Goal: Transaction & Acquisition: Purchase product/service

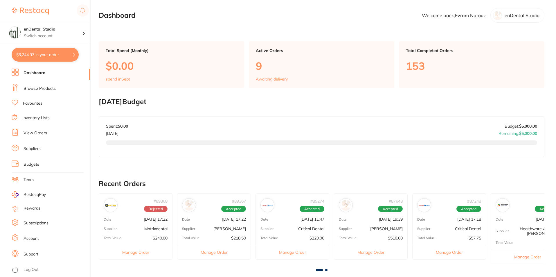
click at [51, 59] on button "$3,244.97 in your order" at bounding box center [45, 55] width 67 height 14
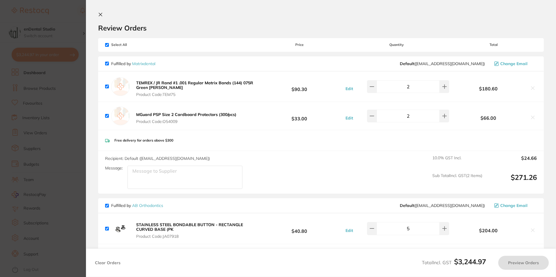
checkbox input "true"
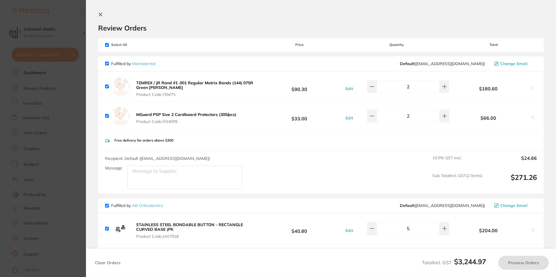
checkbox input "true"
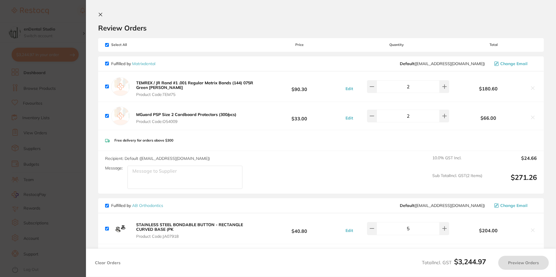
checkbox input "true"
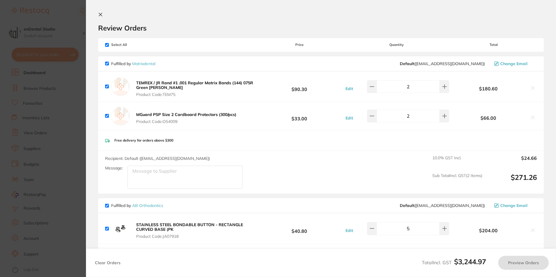
checkbox input "true"
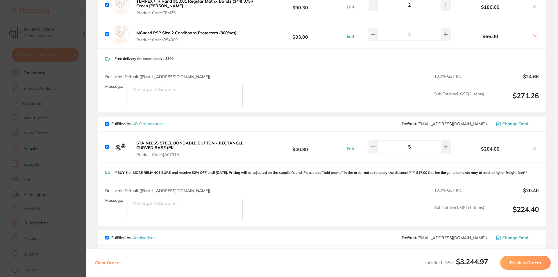
scroll to position [87, 0]
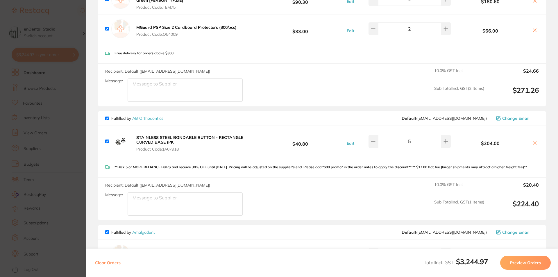
click at [545, 264] on button "Preview Orders" at bounding box center [525, 263] width 51 height 14
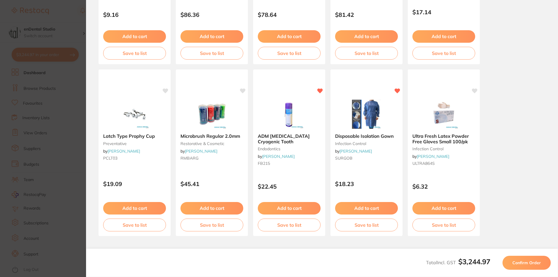
scroll to position [153, 0]
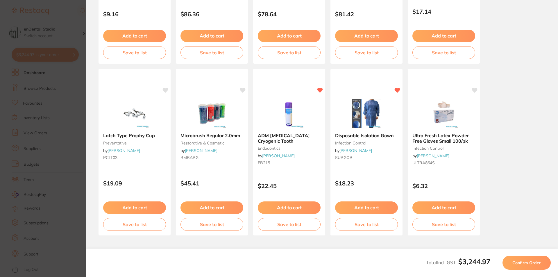
click at [514, 261] on span "Confirm Order" at bounding box center [526, 262] width 28 height 5
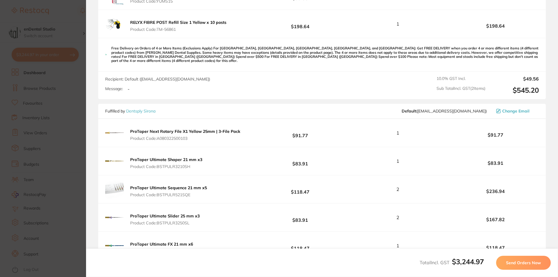
scroll to position [720, 0]
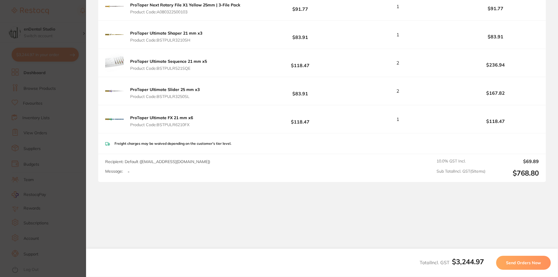
click at [519, 263] on span "Send Orders Now" at bounding box center [523, 262] width 35 height 5
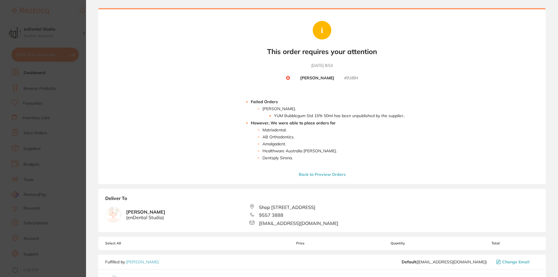
scroll to position [29, 0]
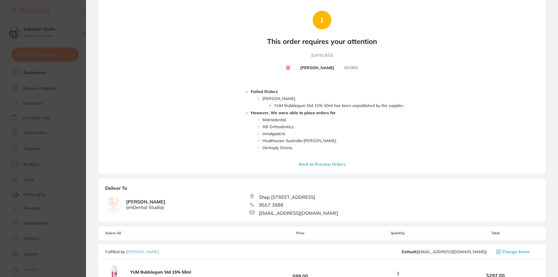
click at [328, 166] on button "Back to Preview Orders" at bounding box center [322, 164] width 50 height 5
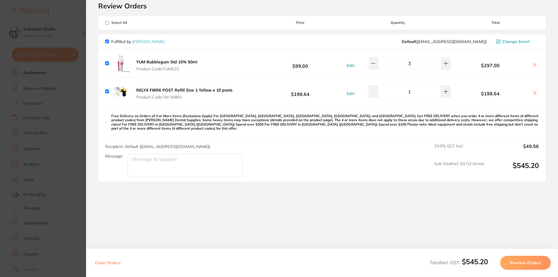
scroll to position [0, 0]
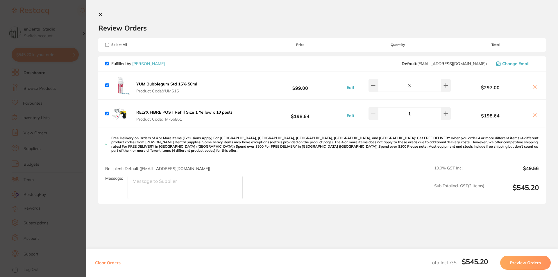
click at [523, 261] on button "Preview Orders" at bounding box center [525, 263] width 51 height 14
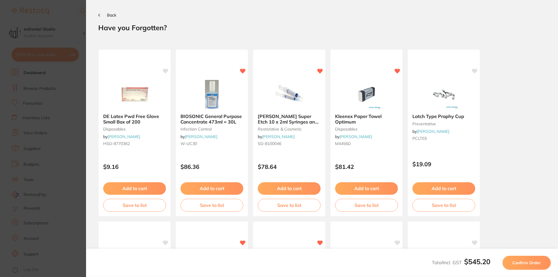
click at [97, 16] on section "Back Your orders are being processed and we will notify you once we have placed…" at bounding box center [322, 138] width 472 height 277
click at [98, 15] on section "Back Your orders are being processed and we will notify you once we have placed…" at bounding box center [322, 138] width 472 height 277
click at [520, 259] on button "Confirm Order" at bounding box center [526, 263] width 48 height 14
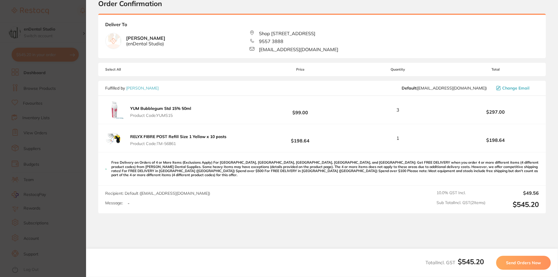
scroll to position [52, 0]
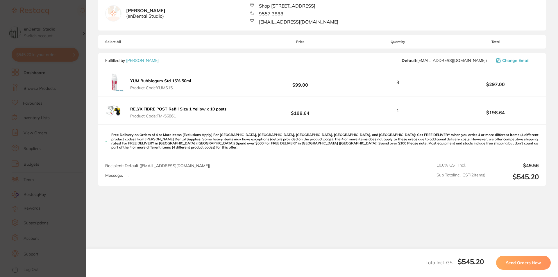
click at [519, 265] on button "Send Orders Now" at bounding box center [523, 263] width 55 height 14
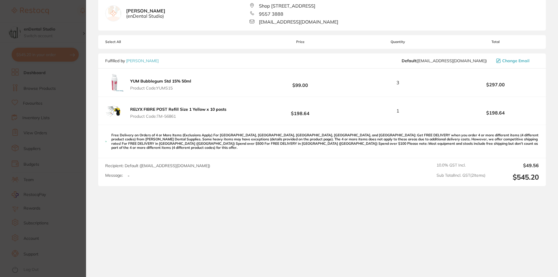
scroll to position [0, 0]
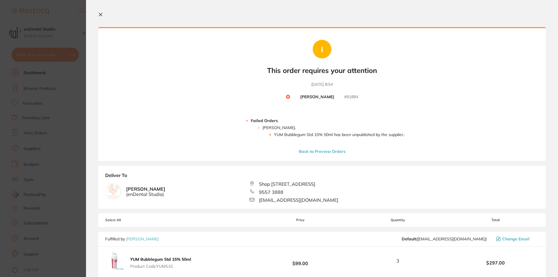
click at [289, 96] on circle at bounding box center [288, 97] width 4 height 4
click at [96, 12] on section "Your orders are being processed and we will notify you once we have placed the …" at bounding box center [322, 138] width 472 height 277
click at [98, 14] on icon at bounding box center [100, 14] width 5 height 5
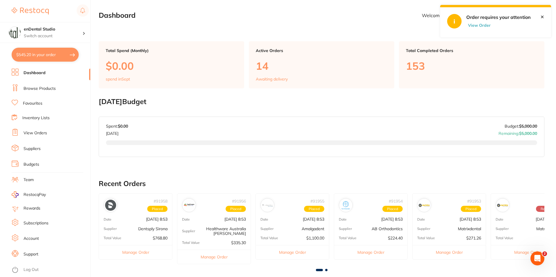
click at [44, 55] on button "$545.20 in your order" at bounding box center [45, 55] width 67 height 14
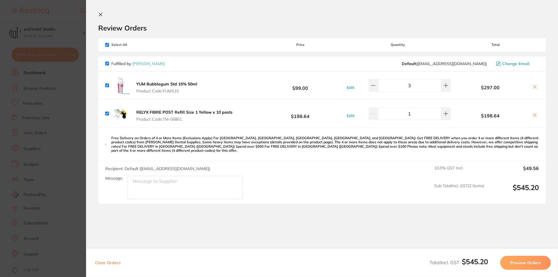
click at [102, 41] on div "Select All Price Quantity Total" at bounding box center [321, 44] width 447 height 13
click at [108, 44] on input "checkbox" at bounding box center [107, 45] width 4 height 4
checkbox input "false"
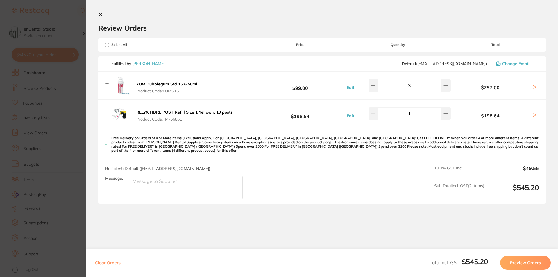
checkbox input "false"
click at [105, 47] on div "Select All Price Quantity Total" at bounding box center [321, 44] width 447 height 13
click at [108, 47] on span "Select All" at bounding box center [134, 45] width 58 height 4
click at [108, 46] on input "checkbox" at bounding box center [107, 45] width 4 height 4
checkbox input "true"
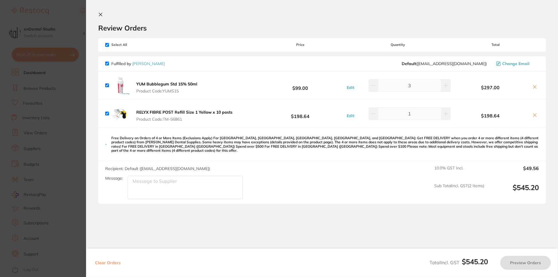
checkbox input "true"
click at [514, 265] on button "Preview Orders" at bounding box center [525, 263] width 51 height 14
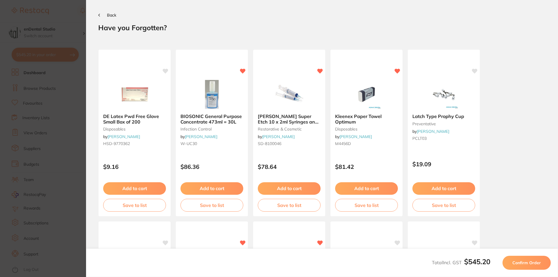
click at [514, 265] on button "Confirm Order" at bounding box center [526, 263] width 48 height 14
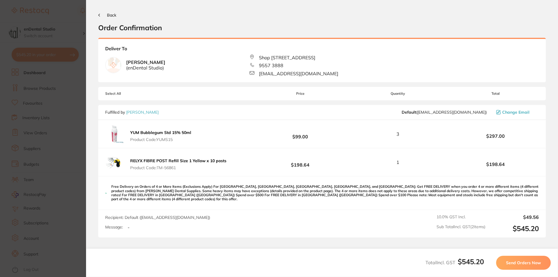
click at [514, 265] on button "Send Orders Now" at bounding box center [523, 263] width 55 height 14
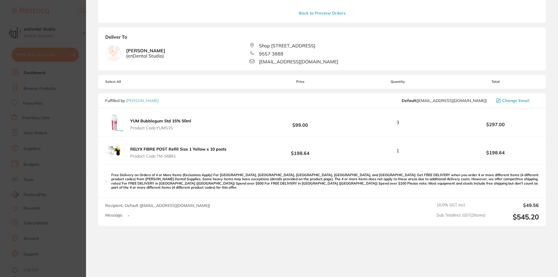
scroll to position [178, 0]
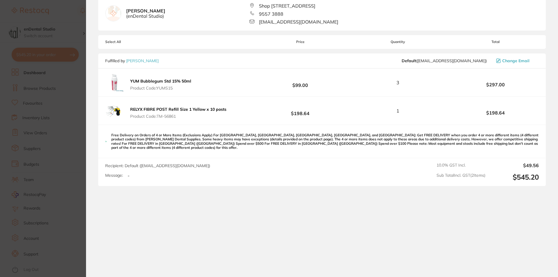
click at [163, 104] on div "RELYX FIBRE POST Refill Size 1 Yellow x 10 posts Product Code: TM-56861" at bounding box center [166, 110] width 123 height 19
click at [170, 82] on b "YUM Bubblegum Std 15% 50ml" at bounding box center [160, 80] width 61 height 5
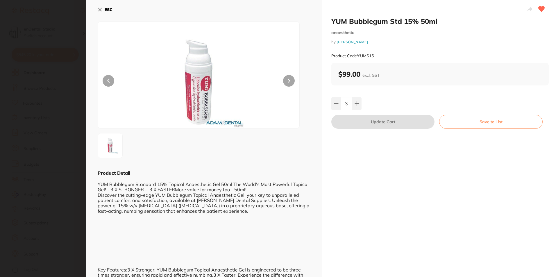
scroll to position [0, 0]
click at [102, 10] on icon at bounding box center [100, 9] width 5 height 5
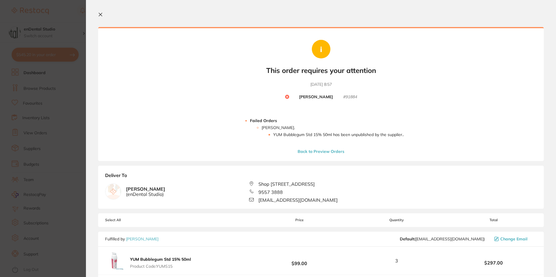
click at [300, 151] on button "Back to Preview Orders" at bounding box center [321, 151] width 50 height 5
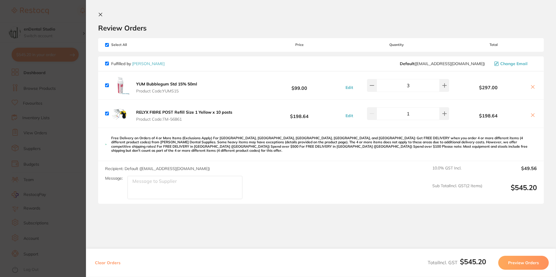
click at [107, 85] on div "YUM Bubblegum Std 15% 50ml Product Code: YUMS15" at bounding box center [152, 85] width 94 height 19
click at [531, 87] on icon at bounding box center [533, 87] width 5 height 5
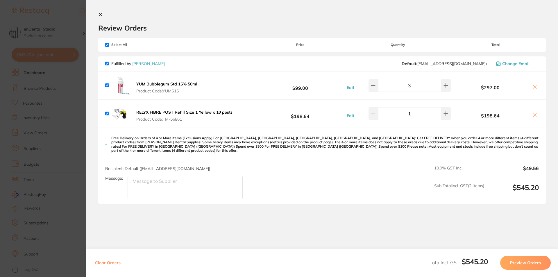
click at [533, 84] on div "$297.00" at bounding box center [495, 85] width 87 height 10
click at [532, 88] on icon at bounding box center [534, 87] width 5 height 5
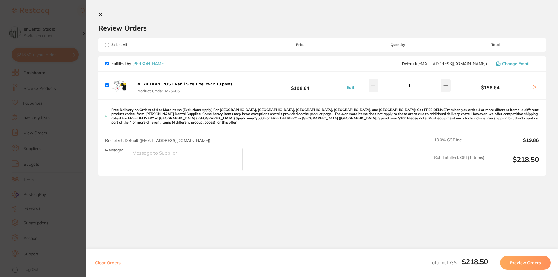
checkbox input "true"
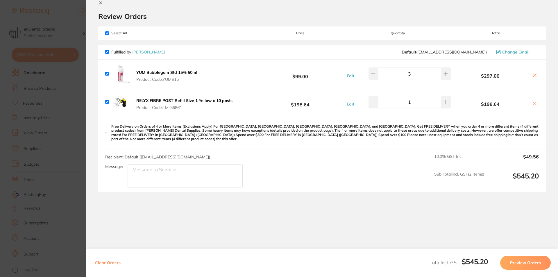
scroll to position [18, 0]
